Goal: Task Accomplishment & Management: Manage account settings

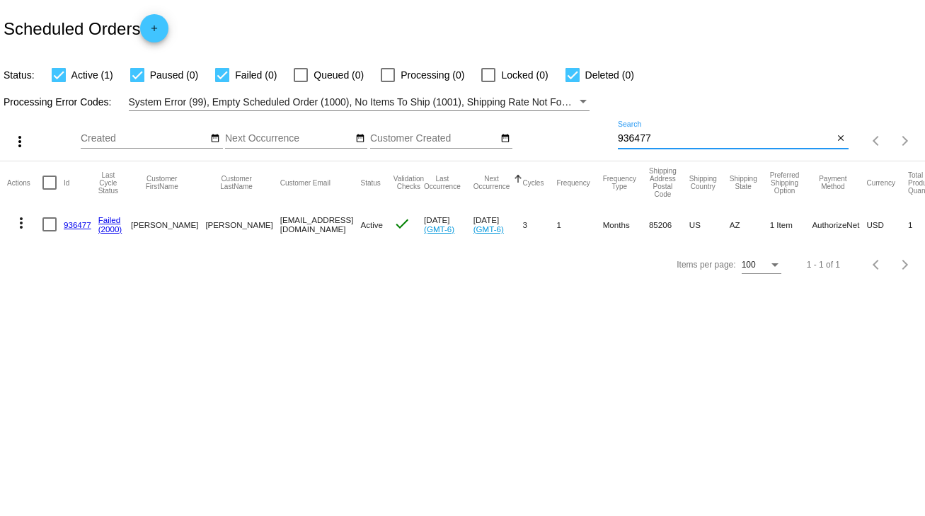
drag, startPoint x: 655, startPoint y: 133, endPoint x: 557, endPoint y: 136, distance: 98.4
click at [557, 136] on div "more_vert Sep Jan Feb Mar [DATE]" at bounding box center [462, 136] width 925 height 50
type input "889410"
click at [77, 221] on link "889410" at bounding box center [78, 224] width 28 height 9
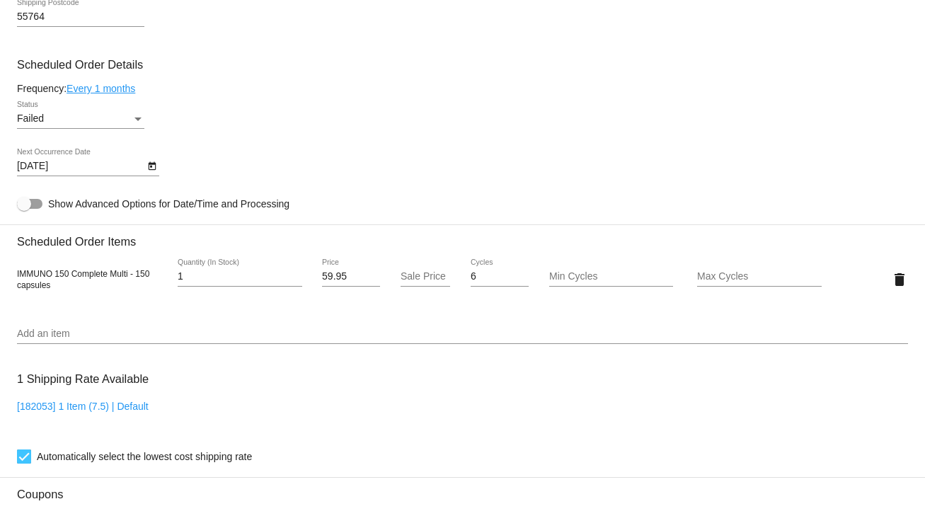
scroll to position [906, 0]
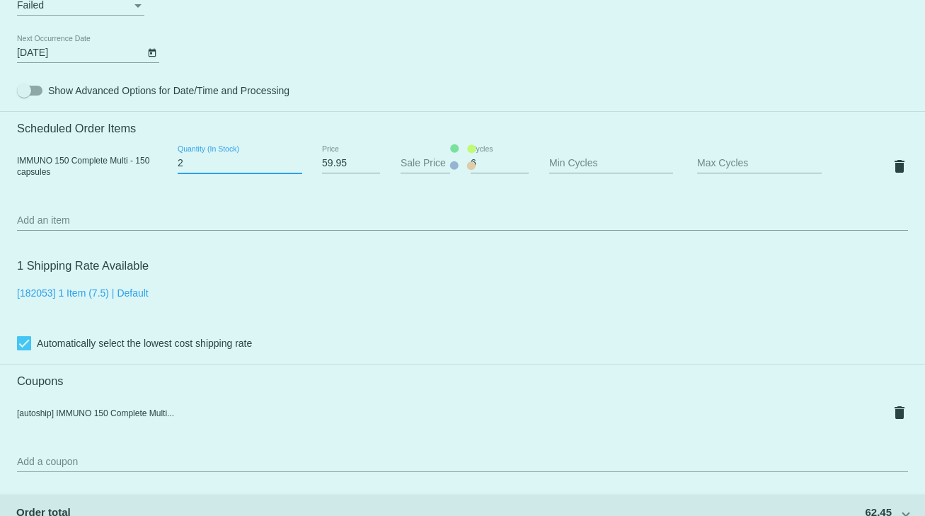
type input "2"
click at [290, 164] on input "2" at bounding box center [240, 163] width 125 height 11
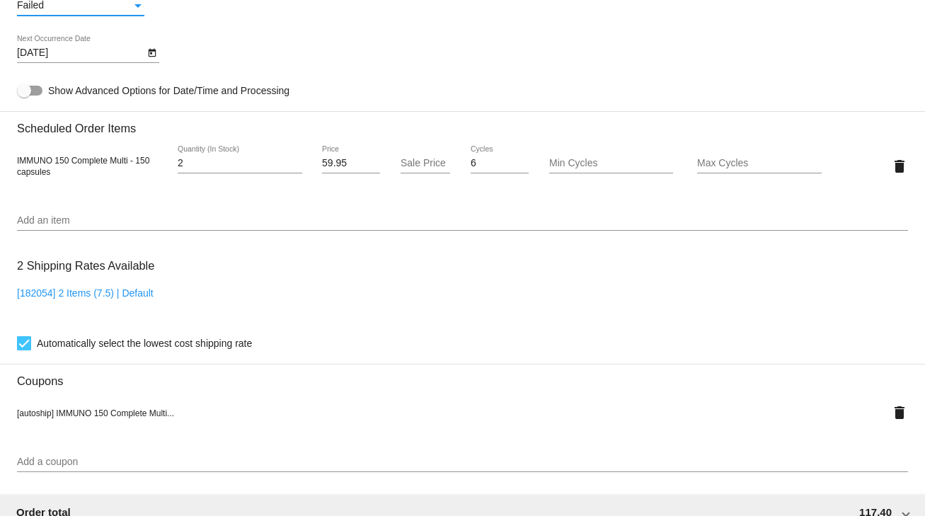
click at [136, 6] on div "Status" at bounding box center [138, 5] width 13 height 11
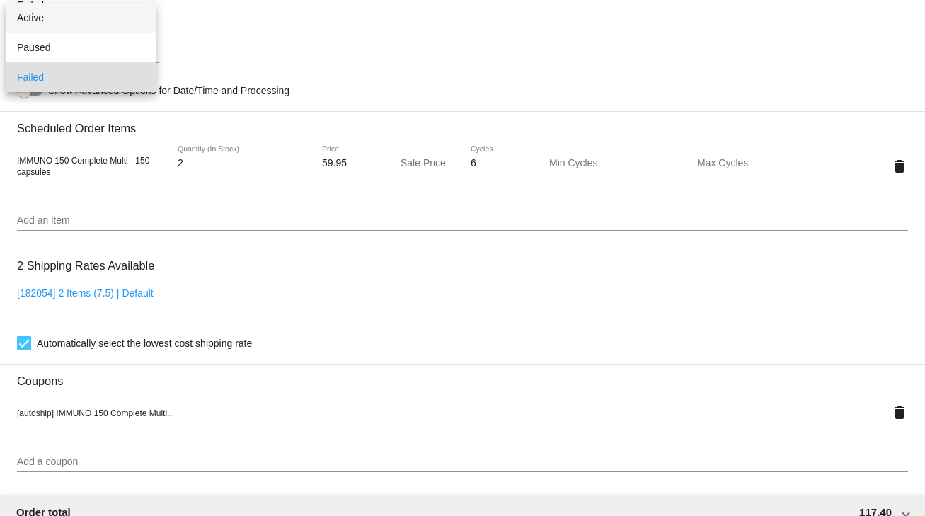
click at [38, 15] on span "Active" at bounding box center [80, 18] width 127 height 30
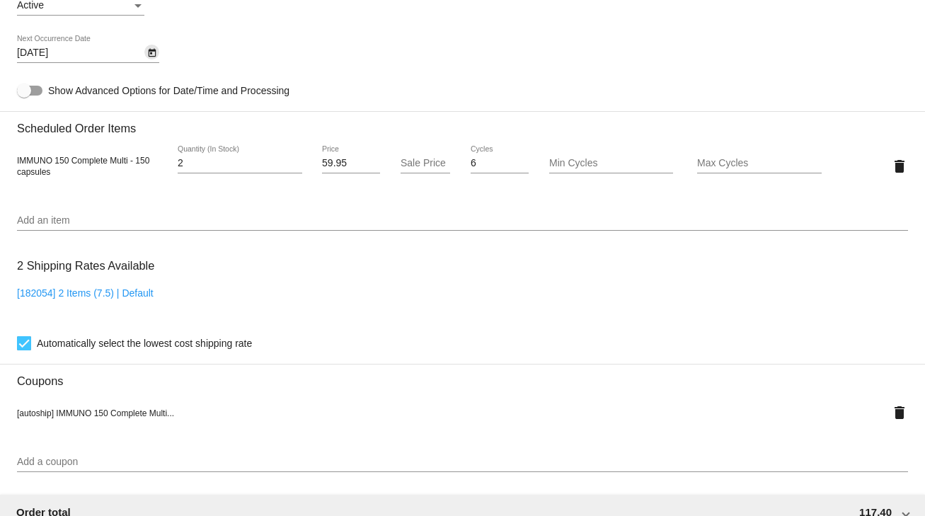
click at [149, 54] on icon "Open calendar" at bounding box center [152, 53] width 8 height 8
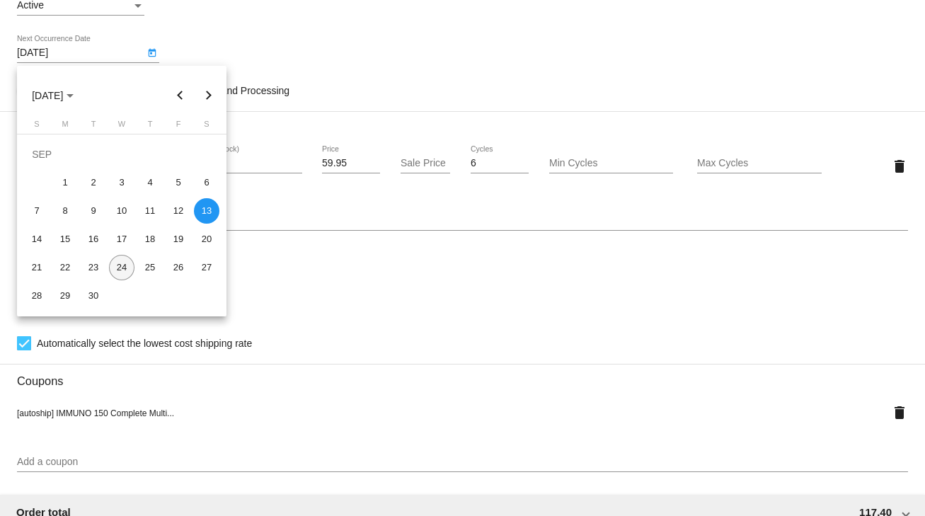
click at [123, 266] on div "24" at bounding box center [121, 267] width 25 height 25
type input "[DATE]"
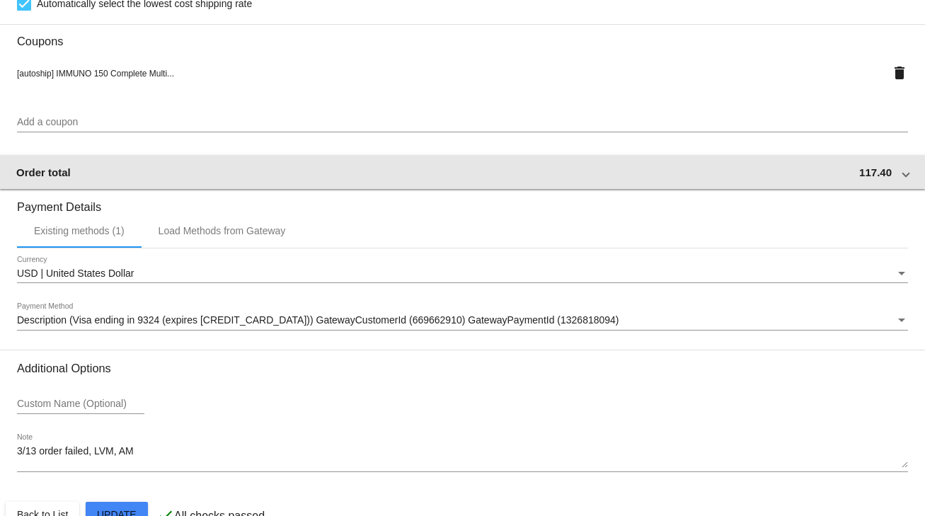
scroll to position [1283, 0]
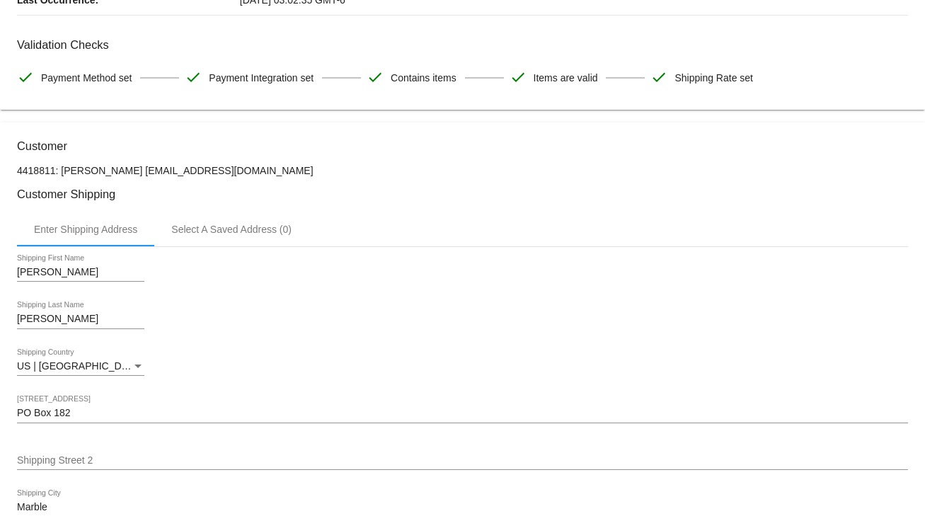
scroll to position [0, 0]
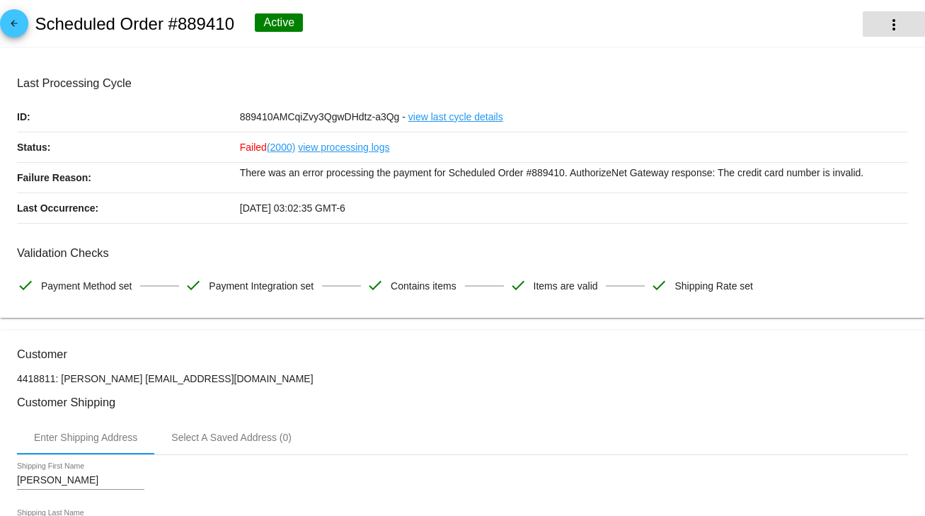
click at [889, 25] on mat-icon "more_vert" at bounding box center [893, 24] width 17 height 17
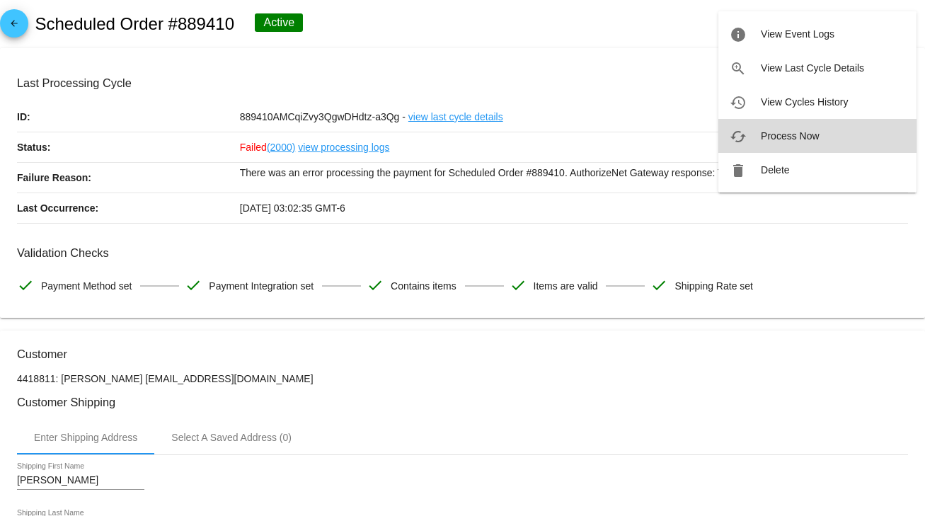
click at [792, 131] on span "Process Now" at bounding box center [790, 135] width 58 height 11
